Goal: Task Accomplishment & Management: Use online tool/utility

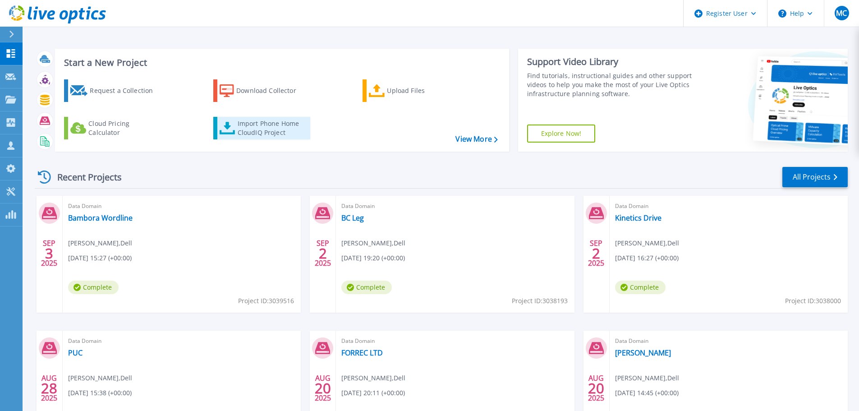
click at [251, 124] on div "Import Phone Home CloudIQ Project" at bounding box center [273, 128] width 70 height 18
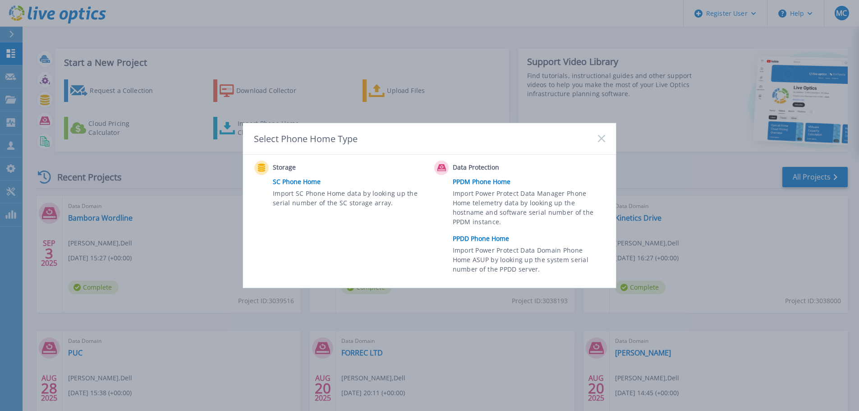
click at [487, 242] on link "PPDD Phone Home" at bounding box center [531, 239] width 157 height 14
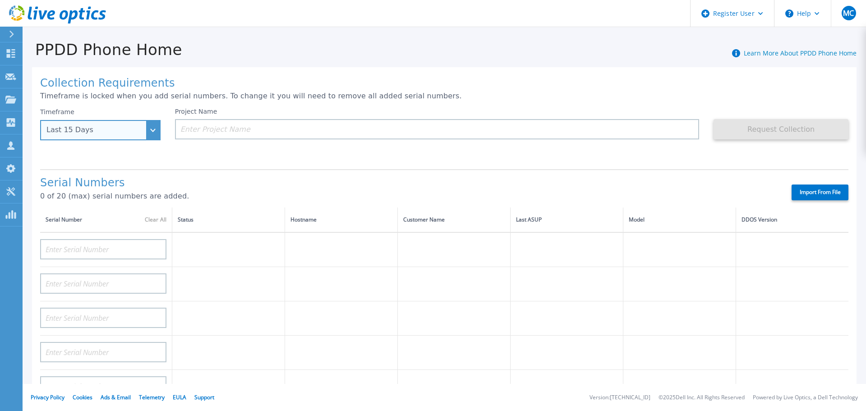
click at [152, 129] on div "Last 15 Days" at bounding box center [100, 130] width 120 height 20
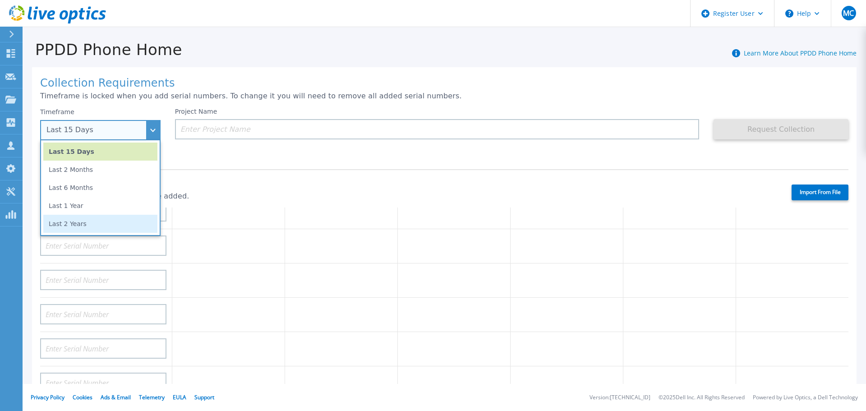
scroll to position [75, 0]
drag, startPoint x: 95, startPoint y: 225, endPoint x: 117, endPoint y: 203, distance: 30.9
click at [96, 225] on li "Last 2 Years" at bounding box center [100, 224] width 114 height 18
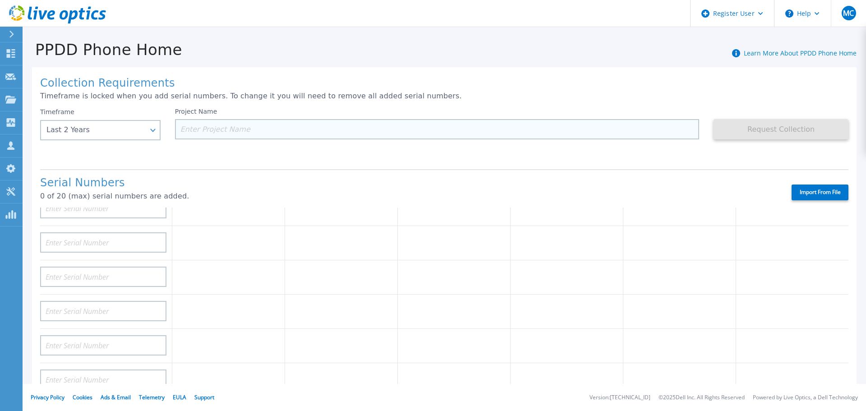
click at [192, 129] on input at bounding box center [437, 129] width 525 height 20
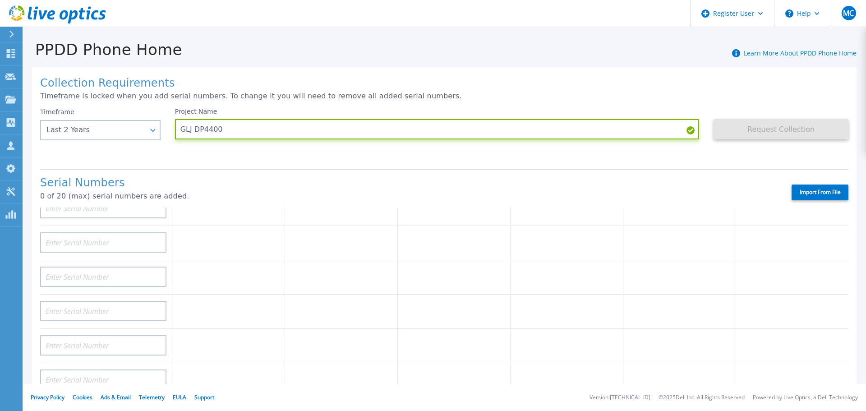
type input "GLJ DP4400"
click at [628, 92] on div "Collection Requirements Timeframe is locked when you add serial numbers. To cha…" at bounding box center [444, 322] width 824 height 510
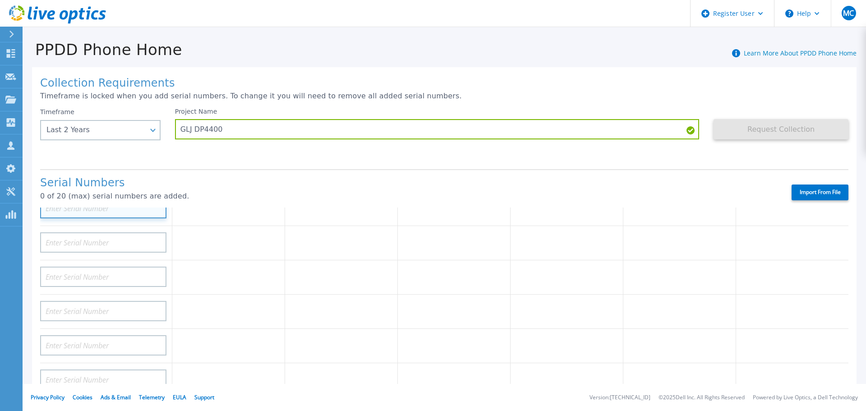
click at [108, 212] on input at bounding box center [103, 208] width 126 height 20
paste input "DE300204500136"
type input "DE300204500136"
click at [254, 195] on p "0 of 20 (max) serial numbers are added." at bounding box center [408, 196] width 736 height 8
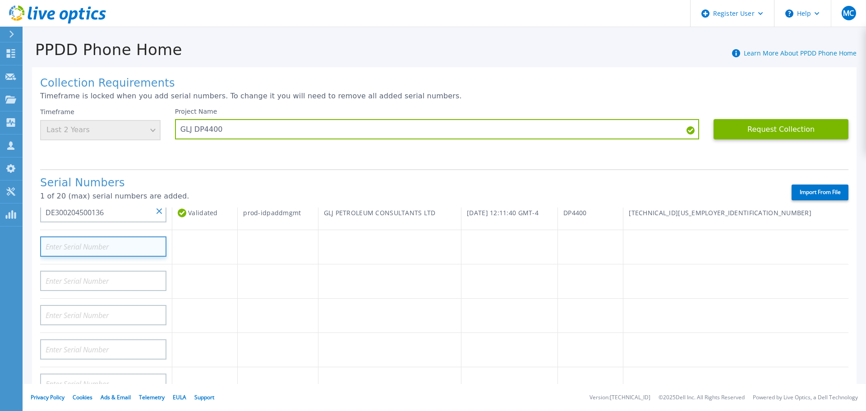
click at [106, 244] on input at bounding box center [103, 246] width 126 height 20
paste input "ELMDDV0222TP0V"
type input "ELMDDV0222TP0V"
click at [284, 173] on div "Serial Numbers 1 of 20 (max) serial numbers are added. Import From File" at bounding box center [444, 188] width 808 height 38
click at [92, 246] on input at bounding box center [103, 246] width 126 height 20
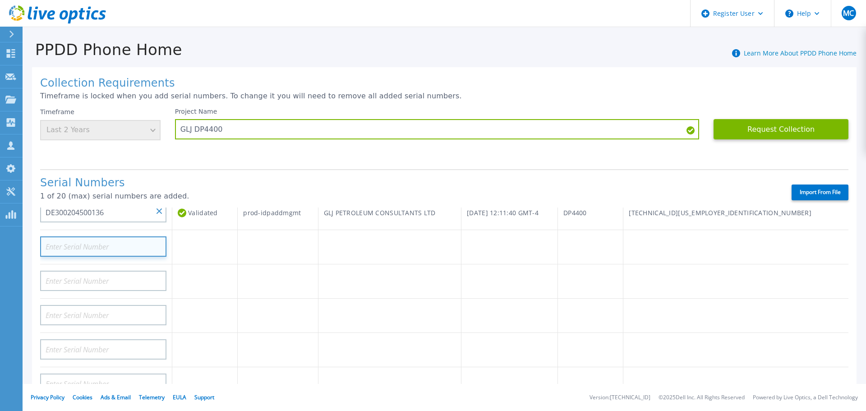
paste input "ELMDDV0221R444"
type input "ELMDDV0221R444"
click at [269, 160] on div "Project Name GLJ DP4400" at bounding box center [444, 135] width 539 height 54
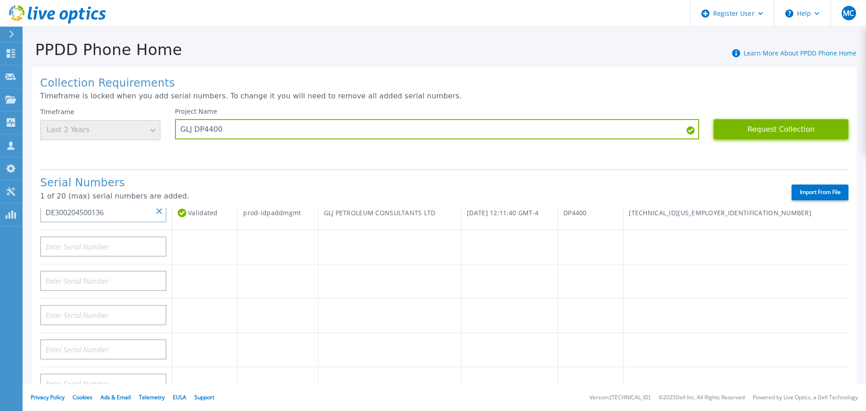
click at [757, 127] on button "Request Collection" at bounding box center [781, 129] width 135 height 20
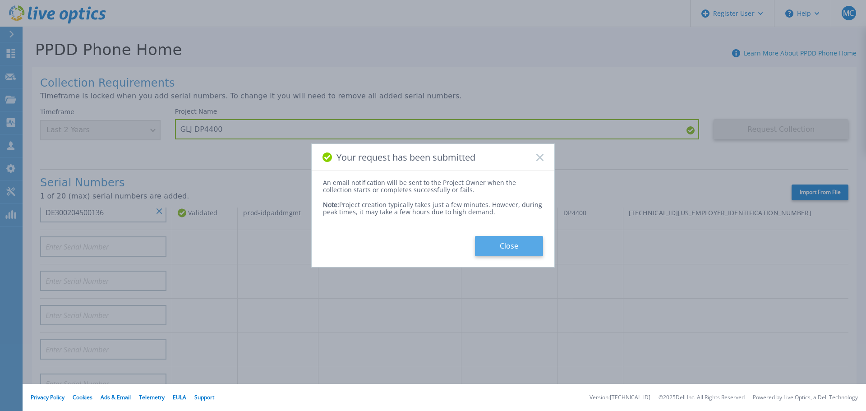
click at [517, 249] on button "Close" at bounding box center [509, 246] width 68 height 20
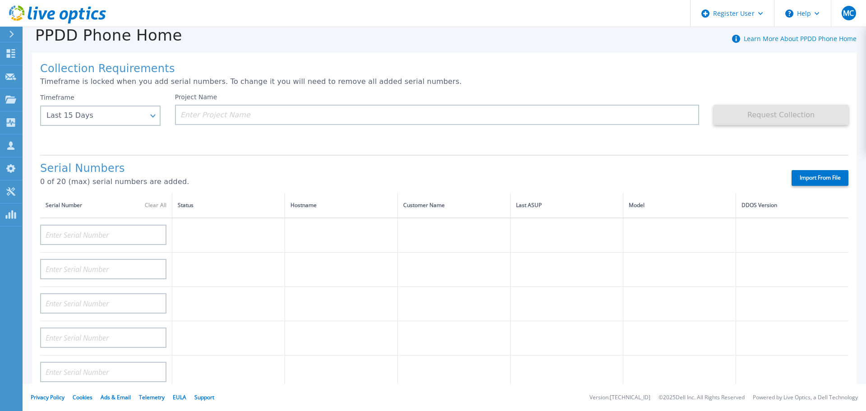
scroll to position [0, 0]
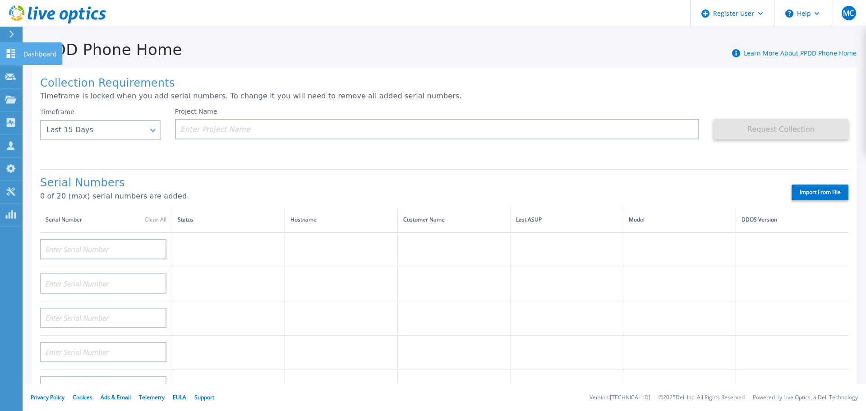
click at [10, 49] on icon at bounding box center [10, 53] width 11 height 9
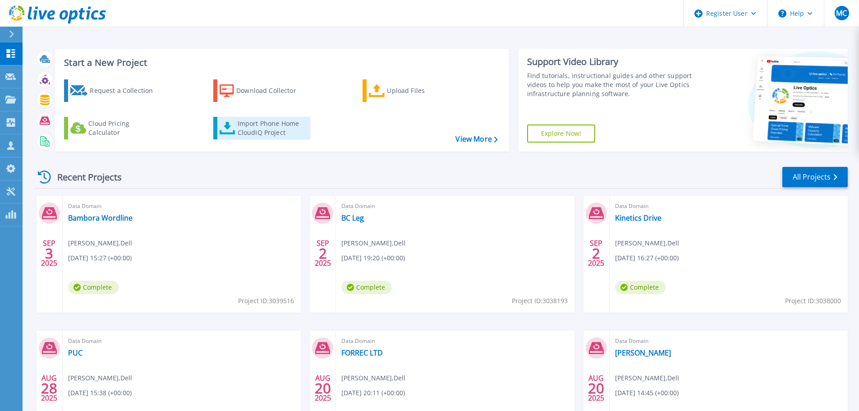
click at [255, 125] on div "Import Phone Home CloudIQ Project" at bounding box center [273, 128] width 70 height 18
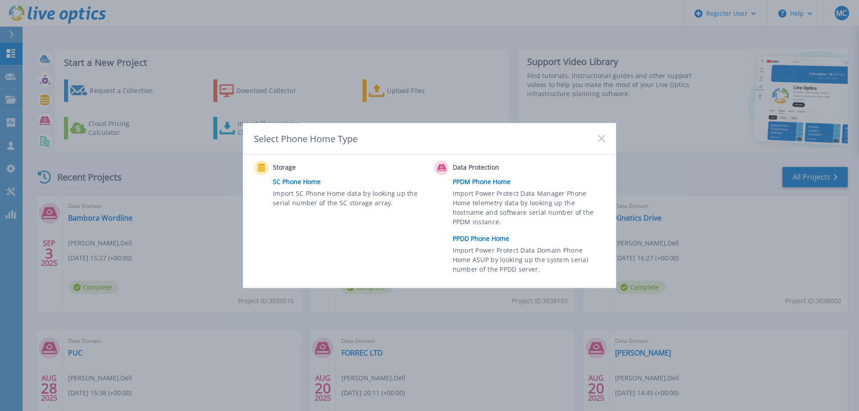
click at [479, 239] on link "PPDD Phone Home" at bounding box center [531, 239] width 157 height 14
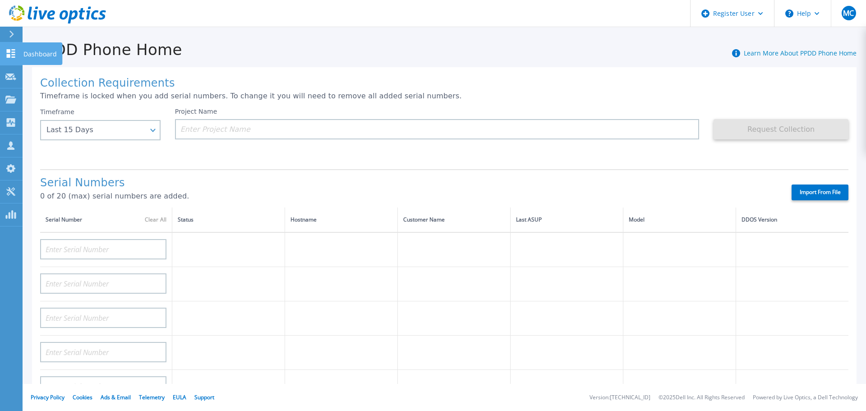
click at [12, 48] on link "Dashboard Dashboard" at bounding box center [11, 53] width 23 height 23
